Goal: Contribute content: Add original content to the website for others to see

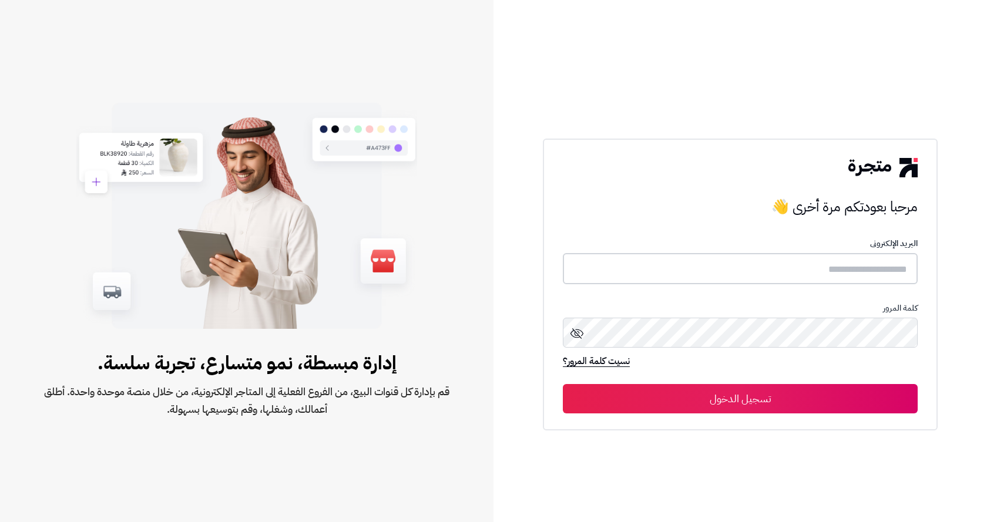
type input "**********"
click at [809, 406] on button "تسجيل الدخول" at bounding box center [740, 398] width 355 height 29
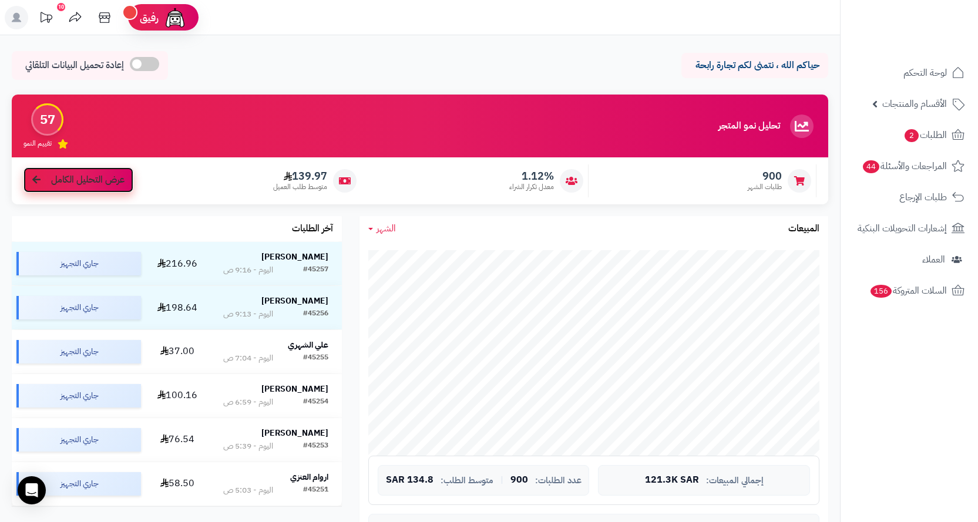
click at [100, 188] on link "عرض التحليل الكامل" at bounding box center [78, 179] width 110 height 25
click at [21, 22] on rect at bounding box center [16, 17] width 23 height 23
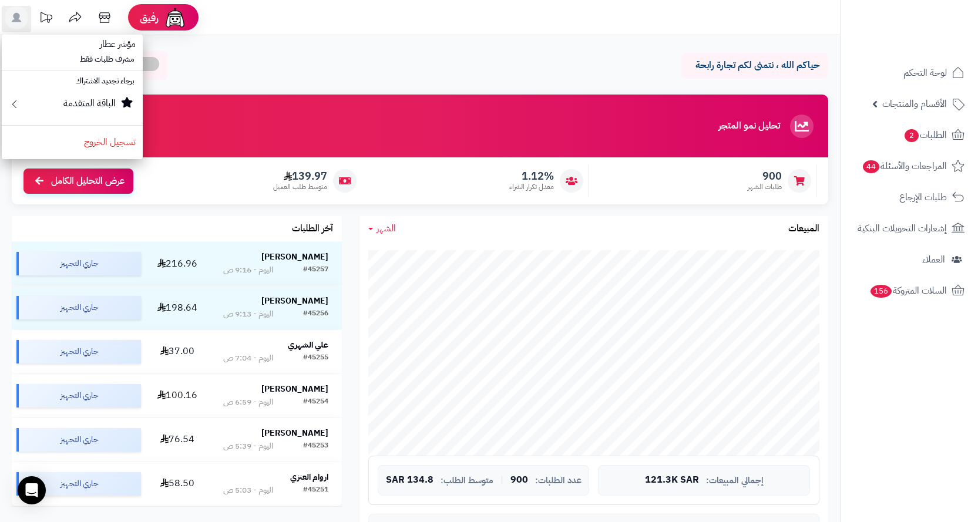
click at [358, 55] on div "حياكم الله ، نتمنى لكم تجارة رابحة إعادة تحميل البيانات التلقائي" at bounding box center [420, 68] width 817 height 35
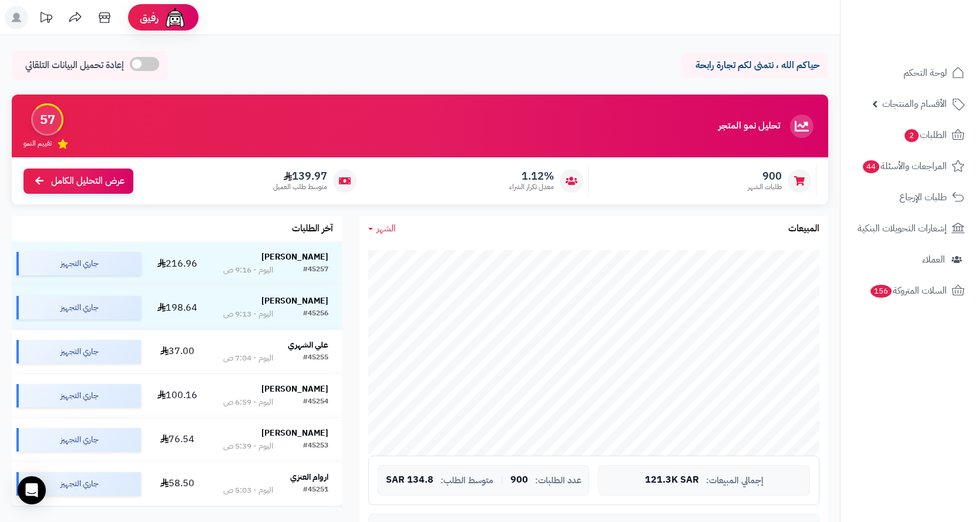
click at [17, 26] on rect at bounding box center [16, 17] width 23 height 23
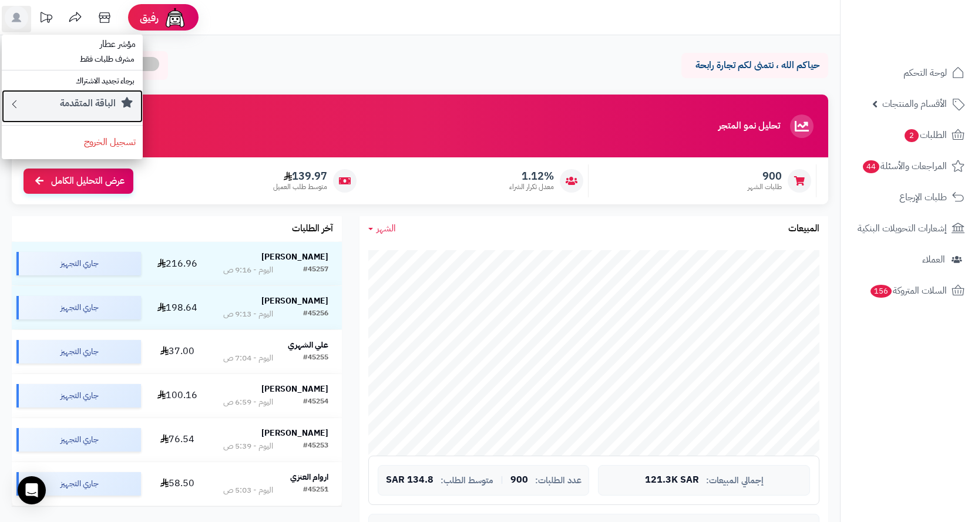
click at [49, 106] on div "الباقة المتقدمة" at bounding box center [78, 106] width 115 height 19
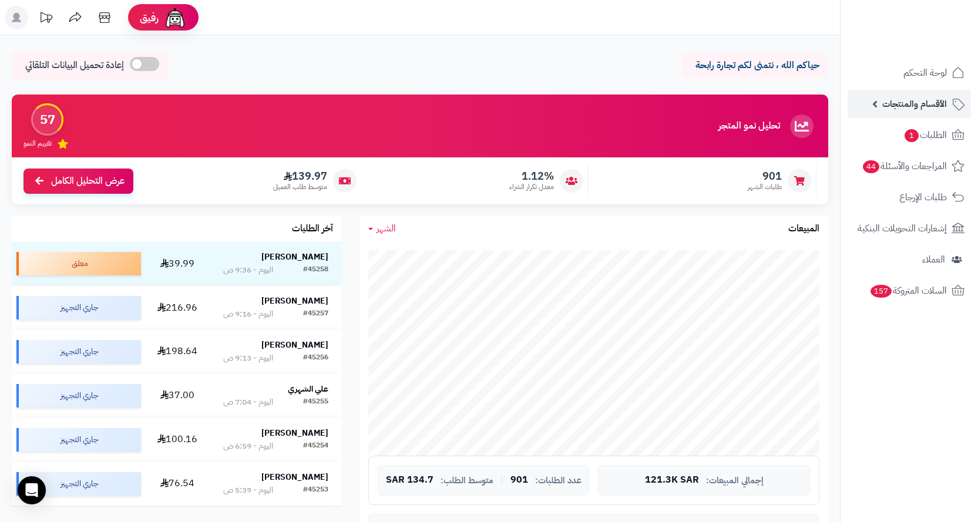
click at [906, 105] on span "الأقسام والمنتجات" at bounding box center [914, 104] width 65 height 16
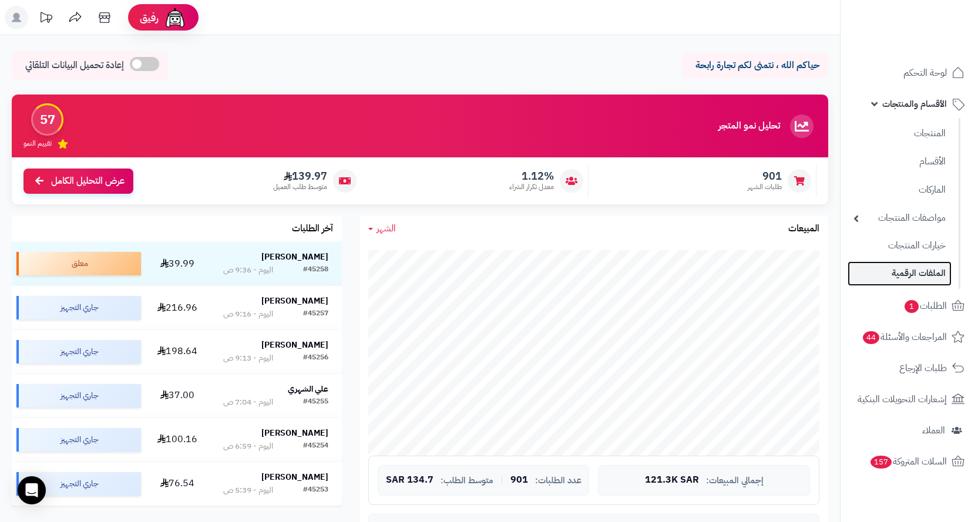
click at [906, 280] on link "الملفات الرقمية" at bounding box center [900, 273] width 104 height 24
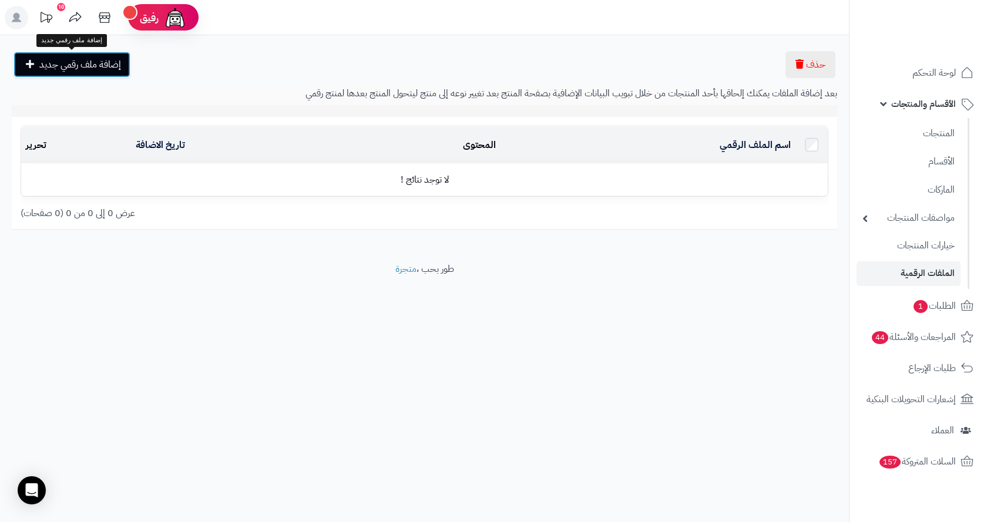
click at [76, 72] on link "إضافة ملف رقمي جديد" at bounding box center [72, 65] width 117 height 26
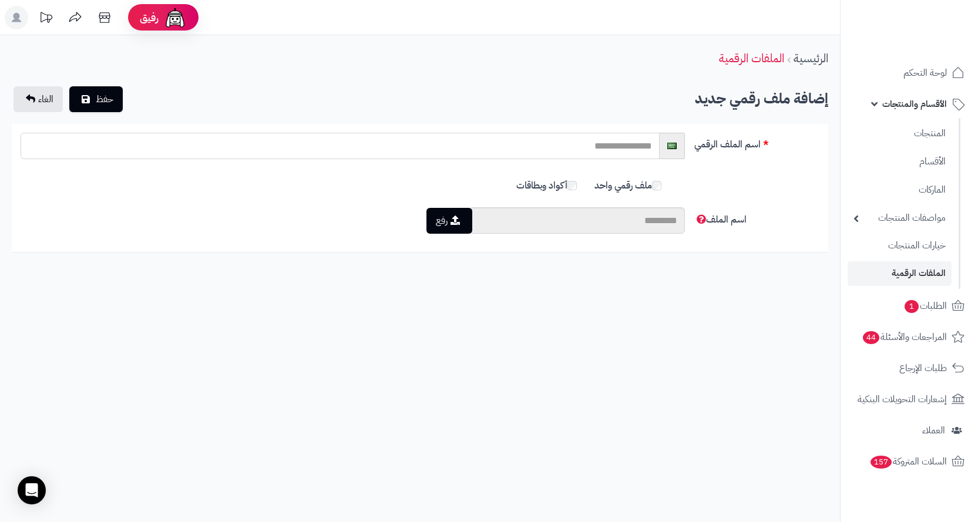
click at [508, 147] on input "text" at bounding box center [340, 146] width 639 height 26
type input "********"
click at [69, 86] on button "حفظ" at bounding box center [95, 99] width 53 height 26
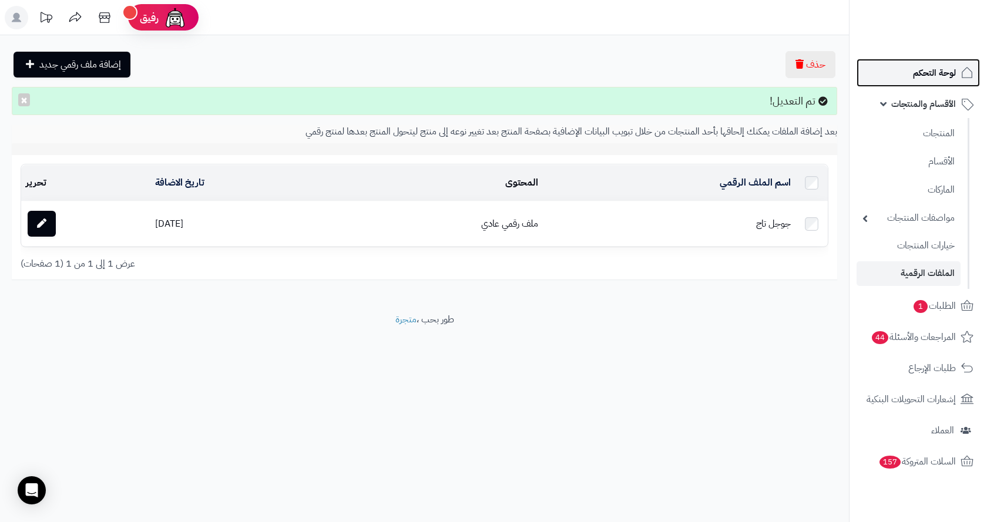
click at [912, 70] on link "لوحة التحكم" at bounding box center [918, 73] width 123 height 28
